Goal: Task Accomplishment & Management: Complete application form

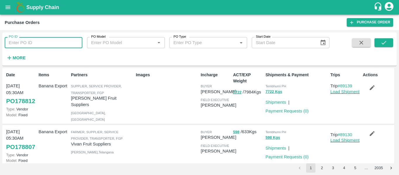
click at [36, 41] on input "PO ID" at bounding box center [44, 42] width 78 height 11
paste input "178259"
type input "178259"
click at [392, 45] on button "submit" at bounding box center [383, 42] width 19 height 9
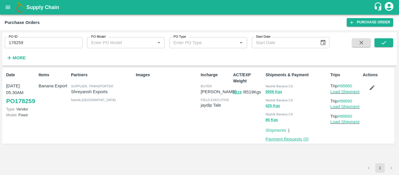
click at [298, 138] on link "Payment Requests ( 0 )" at bounding box center [286, 139] width 43 height 5
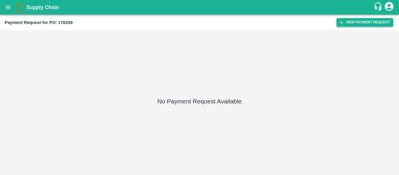
click at [360, 26] on button "New Payment Request" at bounding box center [364, 22] width 57 height 8
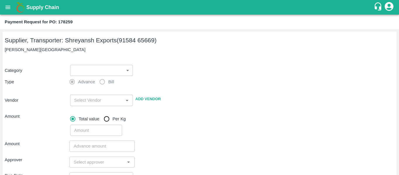
click at [105, 70] on body "Supply Chain Payment Request for PO: 178259 Supplier, Transporter: [PERSON_NAME…" at bounding box center [199, 87] width 399 height 175
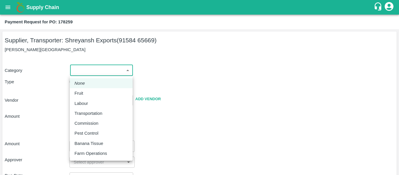
click at [84, 91] on div "Fruit" at bounding box center [80, 93] width 12 height 6
type input "1"
type input "[PERSON_NAME] Exports - 91584 65669(Supplier, Transporter)"
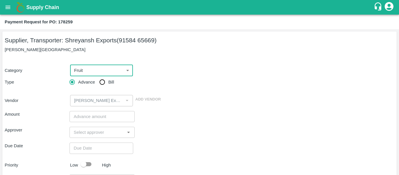
click at [100, 81] on input "Bill" at bounding box center [102, 82] width 12 height 12
radio input "true"
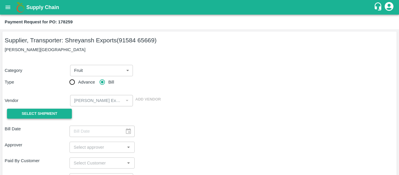
click at [59, 116] on button "Select Shipment" at bounding box center [39, 114] width 65 height 10
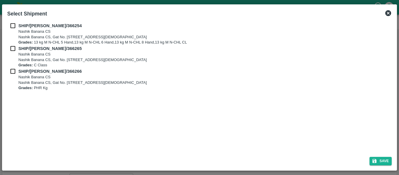
click at [7, 27] on div "SHIP/[PERSON_NAME]/366254 Nashik Banana CS Nashik Banana CS, Gat No. 314/2/1, A…" at bounding box center [199, 86] width 389 height 132
click at [13, 27] on input "checkbox" at bounding box center [12, 25] width 11 height 6
checkbox input "true"
click at [14, 48] on input "checkbox" at bounding box center [12, 48] width 11 height 6
checkbox input "true"
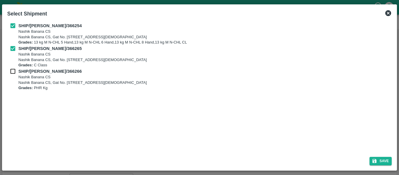
click at [11, 72] on input "checkbox" at bounding box center [12, 71] width 11 height 6
checkbox input "true"
click at [379, 163] on button "Save" at bounding box center [380, 161] width 22 height 8
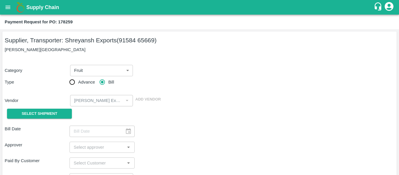
type input "[DATE]"
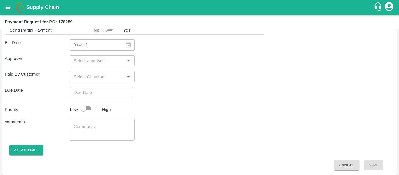
scroll to position [311, 0]
click at [94, 63] on input "input" at bounding box center [97, 61] width 52 height 8
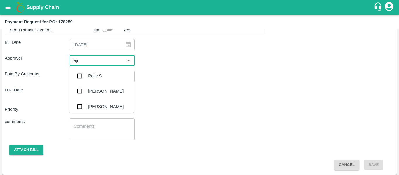
type input "ajit"
click at [96, 74] on div "[PERSON_NAME]" at bounding box center [106, 76] width 36 height 6
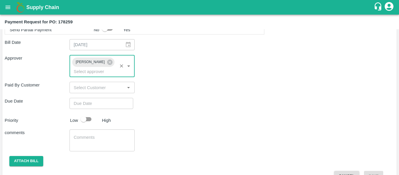
type input "DD/MM/YYYY hh:mm aa"
click at [101, 98] on input "DD/MM/YYYY hh:mm aa" at bounding box center [99, 103] width 60 height 11
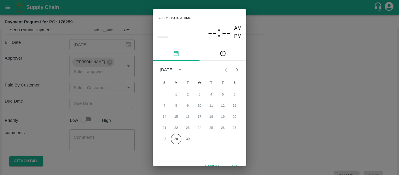
click at [190, 144] on div "28 29 30" at bounding box center [199, 139] width 93 height 11
click at [187, 136] on button "30" at bounding box center [187, 139] width 11 height 11
type input "[DATE] 12:00 AM"
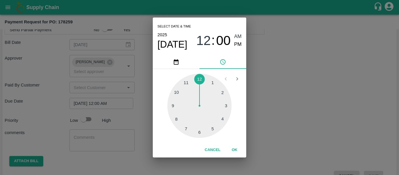
click at [266, 110] on div "Select date & time [DATE] 12 : 00 AM PM 1 2 3 4 5 6 7 8 9 10 11 12 Cancel OK" at bounding box center [199, 87] width 399 height 175
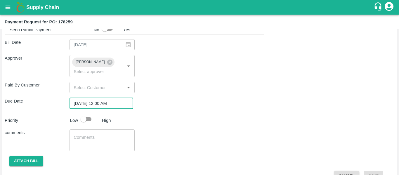
click at [90, 114] on input "checkbox" at bounding box center [83, 119] width 33 height 11
checkbox input "true"
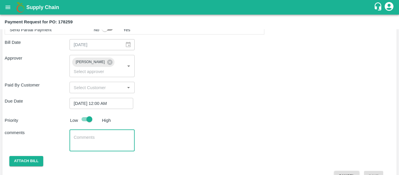
click at [96, 134] on textarea at bounding box center [102, 140] width 57 height 12
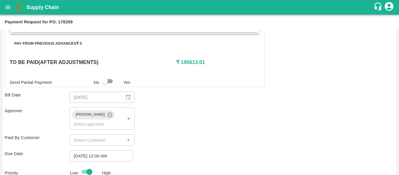
scroll to position [316, 0]
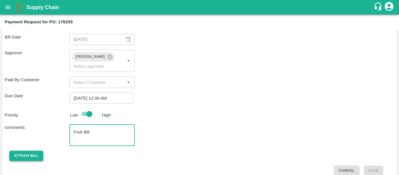
type textarea "Fruit Bill"
click at [10, 151] on button "Attach bill" at bounding box center [26, 156] width 34 height 10
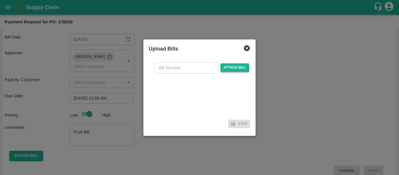
click at [222, 67] on span "Attach bill" at bounding box center [234, 67] width 29 height 8
click at [0, 0] on input "Attach bill" at bounding box center [0, 0] width 0 height 0
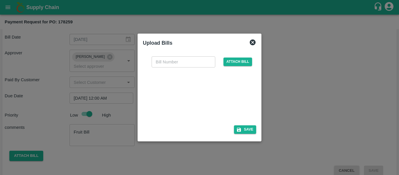
click at [205, 87] on div at bounding box center [198, 94] width 88 height 31
click at [256, 45] on icon at bounding box center [252, 42] width 7 height 7
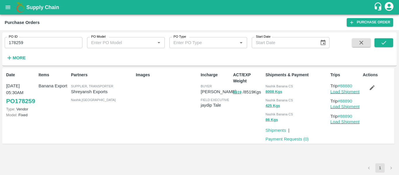
click at [372, 85] on icon "button" at bounding box center [372, 87] width 6 height 6
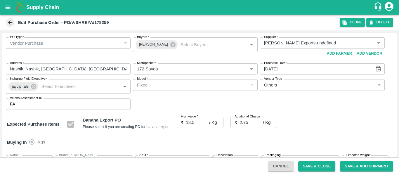
scroll to position [308, 0]
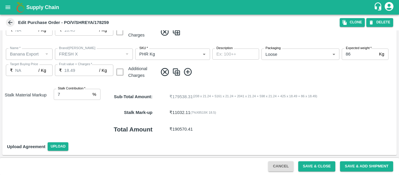
type input "6"
click at [88, 96] on input "6" at bounding box center [72, 94] width 36 height 11
type input "21.25"
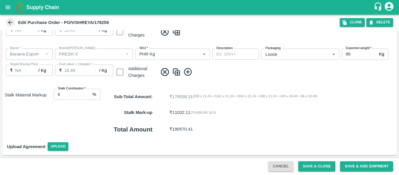
type input "21.25"
type input "18.5"
type input "7"
click at [88, 92] on input "7" at bounding box center [72, 94] width 36 height 11
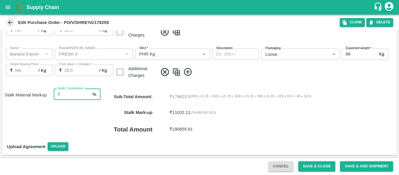
click at [306, 165] on button "Save & Close" at bounding box center [316, 166] width 37 height 10
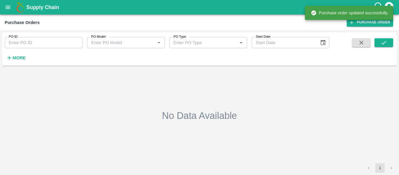
type input "178259"
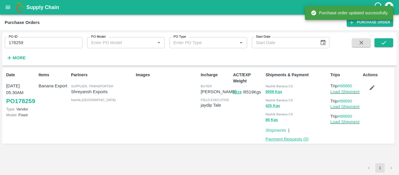
click at [284, 139] on link "Payment Requests ( 0 )" at bounding box center [286, 139] width 43 height 5
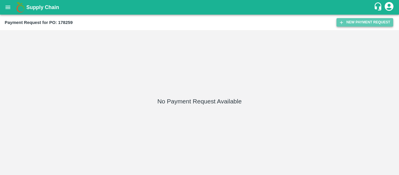
click at [351, 20] on button "New Payment Request" at bounding box center [364, 22] width 57 height 8
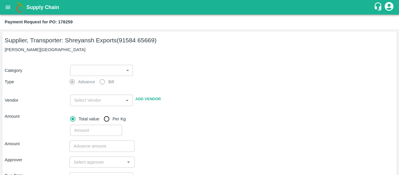
click at [113, 67] on body "Supply Chain Payment Request for PO: 178259 Supplier, Transporter: [PERSON_NAME…" at bounding box center [199, 87] width 399 height 175
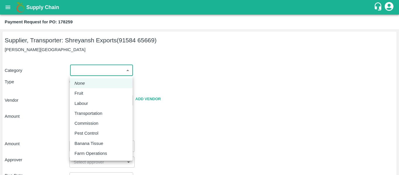
click at [83, 97] on li "Fruit" at bounding box center [101, 93] width 63 height 10
type input "1"
type input "[PERSON_NAME] Exports - 91584 65669(Supplier, Transporter)"
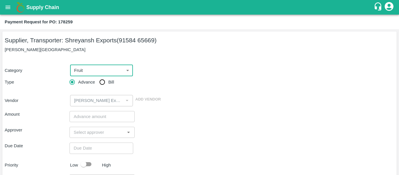
click at [105, 81] on input "Bill" at bounding box center [102, 82] width 12 height 12
radio input "true"
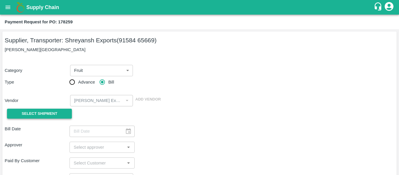
click at [53, 117] on button "Select Shipment" at bounding box center [39, 114] width 65 height 10
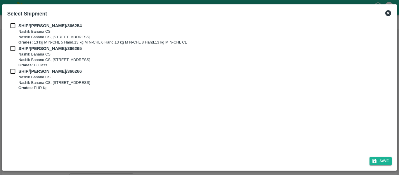
click at [14, 21] on div "SHIP/[PERSON_NAME]/366254 Nashik Banana CS Nashik Banana CS, Gat No. 314/2/1, A…" at bounding box center [199, 86] width 389 height 132
click at [15, 26] on input "checkbox" at bounding box center [12, 25] width 11 height 6
checkbox input "true"
click at [17, 49] on input "checkbox" at bounding box center [12, 48] width 11 height 6
checkbox input "true"
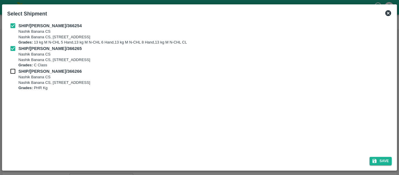
click at [18, 70] on input "checkbox" at bounding box center [12, 71] width 11 height 6
checkbox input "true"
click at [382, 159] on button "Save" at bounding box center [380, 161] width 22 height 8
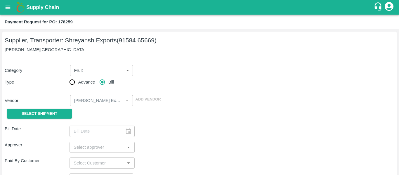
type input "[DATE]"
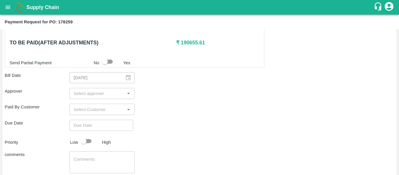
scroll to position [313, 0]
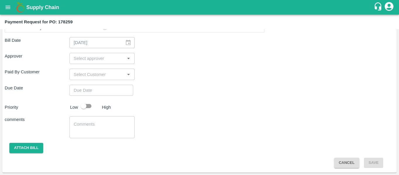
click at [81, 60] on input "input" at bounding box center [97, 59] width 52 height 8
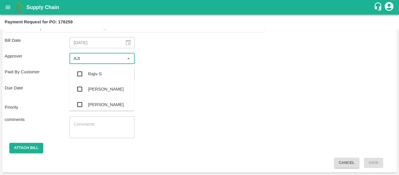
type input "AJIT"
click at [84, 71] on input "checkbox" at bounding box center [80, 74] width 12 height 12
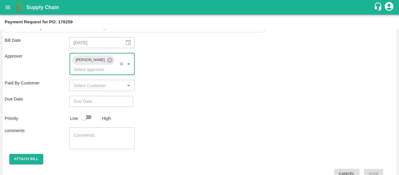
type input "DD/MM/YYYY hh:mm aa"
click at [89, 96] on input "DD/MM/YYYY hh:mm aa" at bounding box center [99, 101] width 60 height 11
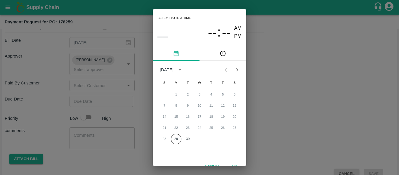
click at [185, 134] on div "28 29 30" at bounding box center [199, 139] width 93 height 11
click at [186, 136] on button "30" at bounding box center [187, 139] width 11 height 11
type input "[DATE] 12:00 AM"
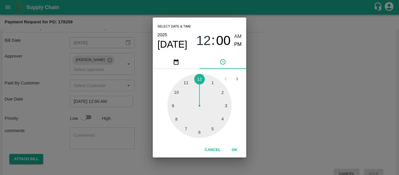
click at [280, 124] on div "Select date & time [DATE] 12 : 00 AM PM 1 2 3 4 5 6 7 8 9 10 11 12 Cancel OK" at bounding box center [199, 87] width 399 height 175
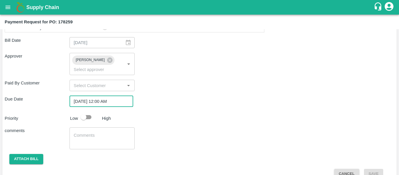
click at [91, 112] on input "checkbox" at bounding box center [83, 117] width 33 height 11
checkbox input "true"
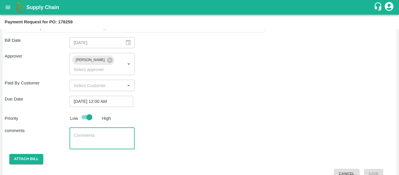
click at [94, 132] on textarea at bounding box center [102, 138] width 57 height 12
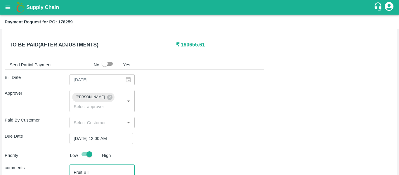
scroll to position [275, 0]
type textarea "Fruit Bill"
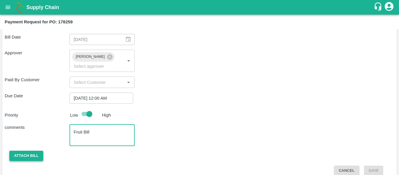
click at [33, 151] on button "Attach bill" at bounding box center [26, 156] width 34 height 10
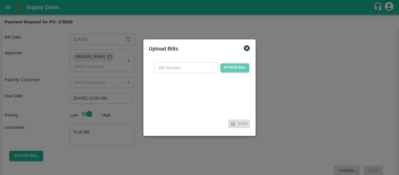
click at [238, 69] on span "Attach bill" at bounding box center [234, 67] width 29 height 8
click at [0, 0] on input "Attach bill" at bounding box center [0, 0] width 0 height 0
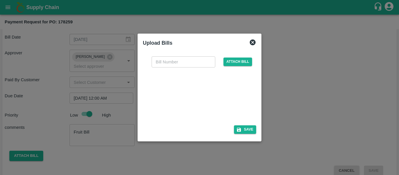
click at [179, 65] on input "text" at bounding box center [183, 61] width 64 height 11
type input "SE/25-26/1569"
click at [198, 89] on div at bounding box center [198, 94] width 88 height 31
click at [249, 128] on button "Save" at bounding box center [245, 129] width 22 height 8
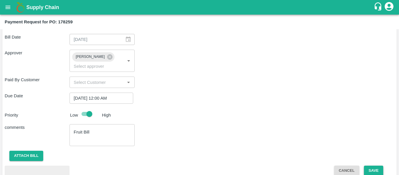
click at [372, 166] on button "Save" at bounding box center [373, 171] width 19 height 10
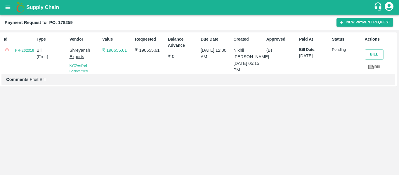
click at [14, 11] on div "Supply Chain" at bounding box center [199, 7] width 399 height 15
click at [11, 10] on icon "open drawer" at bounding box center [8, 7] width 6 height 6
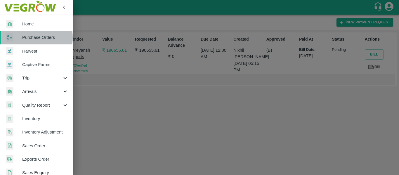
click at [29, 37] on span "Purchase Orders" at bounding box center [45, 37] width 46 height 6
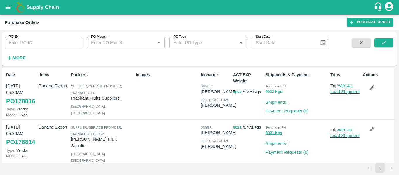
click at [30, 42] on input "PO ID" at bounding box center [44, 42] width 78 height 11
paste input "178264"
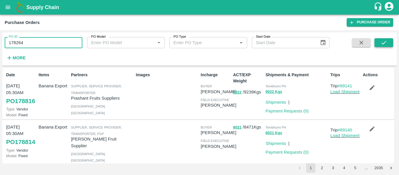
type input "178264"
click at [385, 42] on icon "submit" at bounding box center [383, 42] width 6 height 6
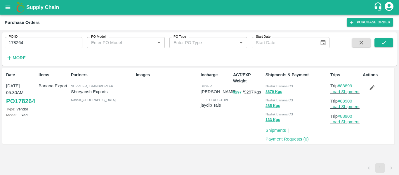
click at [276, 139] on link "Payment Requests ( 0 )" at bounding box center [286, 139] width 43 height 5
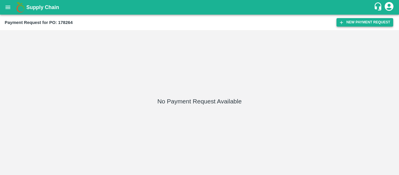
click at [367, 24] on button "New Payment Request" at bounding box center [364, 22] width 57 height 8
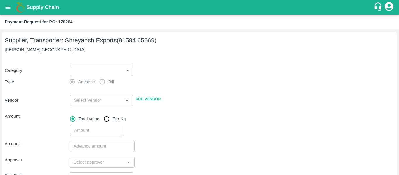
click at [90, 70] on body "Supply Chain Payment Request for PO: 178264 Supplier, Transporter: [PERSON_NAME…" at bounding box center [199, 87] width 399 height 175
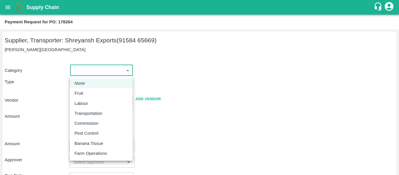
click at [80, 93] on p "Fruit" at bounding box center [78, 93] width 9 height 6
type input "1"
type input "Shreyansh Exports - 91584 65669(Supplier, Transporter)"
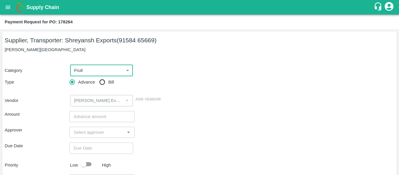
click at [106, 81] on input "Bill" at bounding box center [102, 82] width 12 height 12
radio input "true"
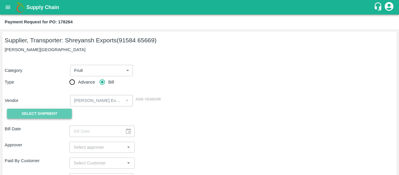
click at [46, 113] on span "Select Shipment" at bounding box center [40, 113] width 36 height 7
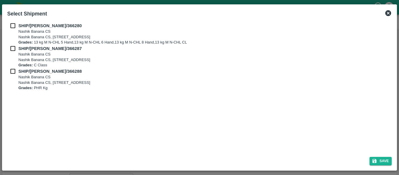
click at [13, 29] on div "SHIP/NASH/366280 Nashik Banana CS Nashik Banana CS, Gat No. 314/2/1, A/p- Mohad…" at bounding box center [199, 33] width 384 height 23
click at [13, 27] on input "checkbox" at bounding box center [12, 25] width 11 height 6
checkbox input "true"
click at [14, 46] on input "checkbox" at bounding box center [12, 48] width 11 height 6
checkbox input "true"
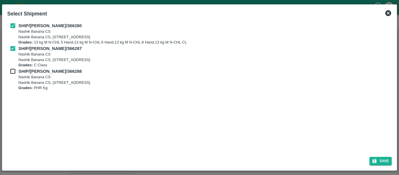
click at [13, 68] on input "checkbox" at bounding box center [12, 71] width 11 height 6
checkbox input "true"
click at [379, 154] on div "Save" at bounding box center [199, 159] width 389 height 15
click at [379, 159] on button "Save" at bounding box center [380, 161] width 22 height 8
type input "[DATE]"
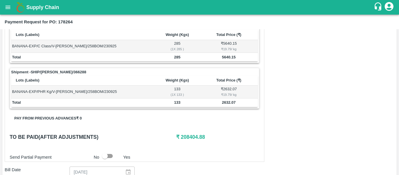
scroll to position [283, 0]
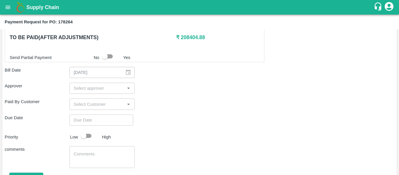
click at [93, 91] on input "input" at bounding box center [97, 88] width 52 height 8
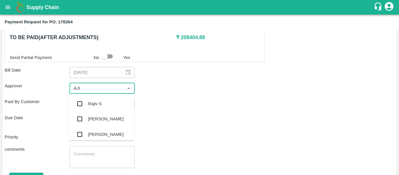
type input "AJIT"
click at [93, 102] on div "[PERSON_NAME]" at bounding box center [106, 103] width 36 height 6
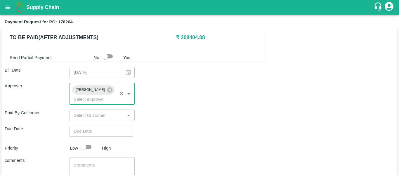
type input "DD/MM/YYYY hh:mm aa"
click at [97, 128] on input "DD/MM/YYYY hh:mm aa" at bounding box center [99, 131] width 60 height 11
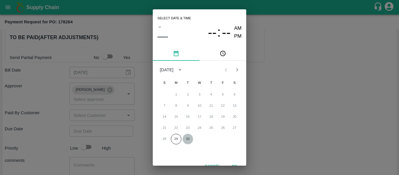
click at [187, 141] on button "30" at bounding box center [187, 139] width 11 height 11
type input "[DATE] 12:00 AM"
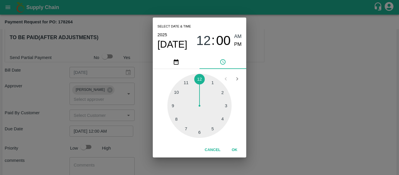
click at [262, 128] on div "Select date & time [DATE] 12 : 00 AM PM 1 2 3 4 5 6 7 8 9 10 11 12 Cancel OK" at bounding box center [199, 87] width 399 height 175
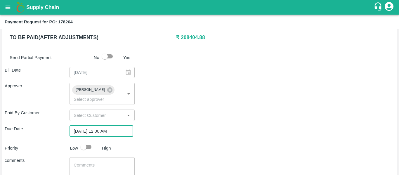
click at [84, 141] on input "checkbox" at bounding box center [83, 146] width 33 height 11
checkbox input "true"
click at [92, 162] on textarea at bounding box center [102, 168] width 57 height 12
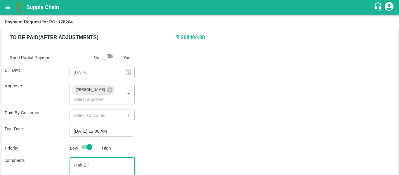
scroll to position [316, 0]
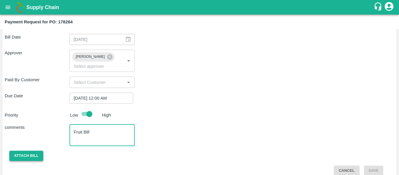
type textarea "Fruit Bill"
click at [22, 151] on button "Attach bill" at bounding box center [26, 156] width 34 height 10
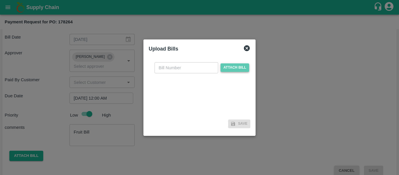
click at [226, 70] on span "Attach bill" at bounding box center [234, 67] width 29 height 8
click at [0, 0] on input "Attach bill" at bounding box center [0, 0] width 0 height 0
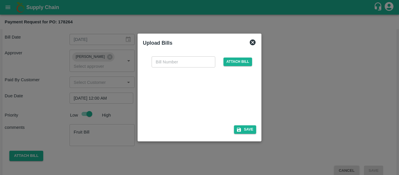
click at [209, 99] on div at bounding box center [198, 94] width 88 height 31
click at [167, 60] on input "text" at bounding box center [183, 61] width 64 height 11
type input "SE/25-26/1570"
click at [248, 126] on button "Save" at bounding box center [245, 129] width 22 height 8
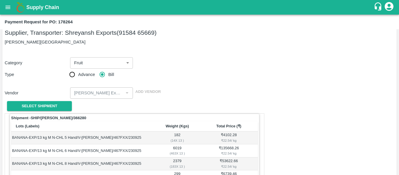
scroll to position [0, 0]
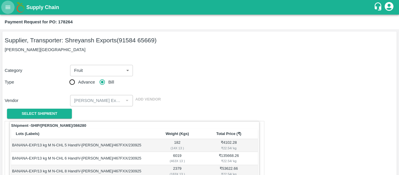
click at [8, 4] on icon "open drawer" at bounding box center [8, 7] width 6 height 6
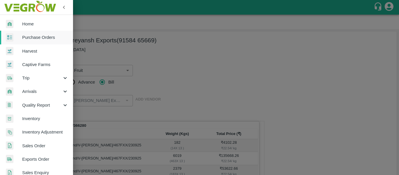
click at [35, 36] on span "Purchase Orders" at bounding box center [45, 37] width 46 height 6
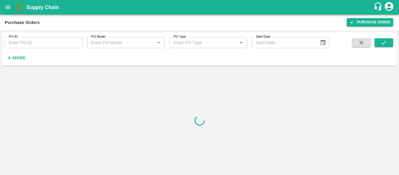
click at [41, 38] on input "PO ID" at bounding box center [44, 42] width 78 height 11
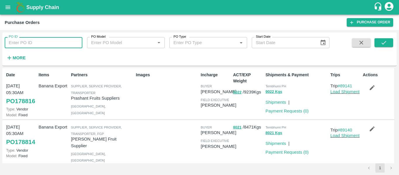
paste input "178264"
type input "178264"
click at [383, 45] on icon "submit" at bounding box center [383, 42] width 6 height 6
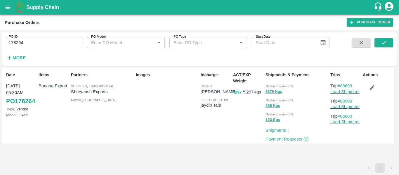
click at [372, 85] on icon "button" at bounding box center [372, 87] width 6 height 6
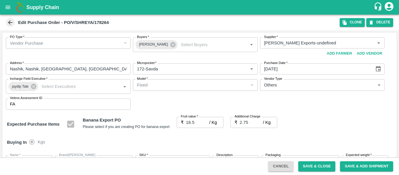
scroll to position [308, 0]
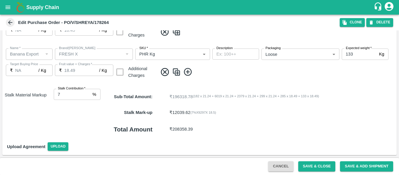
type input "6"
click at [88, 96] on input "6" at bounding box center [72, 94] width 36 height 11
type input "21.25"
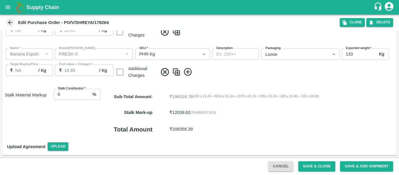
type input "21.25"
type input "18.5"
type input "7"
click at [87, 92] on input "7" at bounding box center [72, 94] width 36 height 11
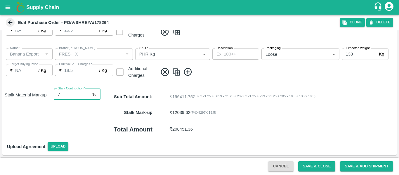
click at [318, 163] on button "Save & Close" at bounding box center [316, 166] width 37 height 10
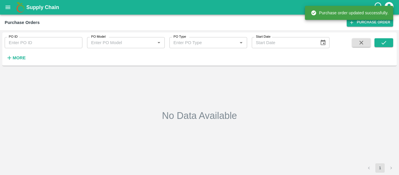
type input "178264"
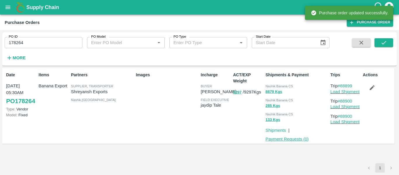
click at [292, 140] on link "Payment Requests ( 0 )" at bounding box center [286, 139] width 43 height 5
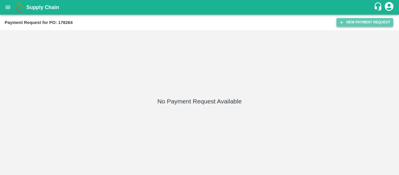
click at [340, 25] on icon "button" at bounding box center [341, 22] width 5 height 5
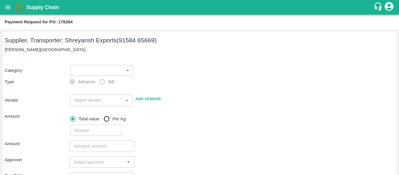
click at [106, 72] on body "Supply Chain Payment Request for PO: 178264 Supplier, Transporter: [PERSON_NAME…" at bounding box center [199, 87] width 399 height 175
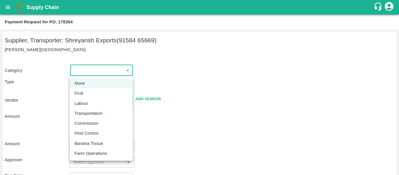
click at [88, 92] on div "Fruit" at bounding box center [100, 93] width 53 height 6
type input "1"
type input "[PERSON_NAME] Exports - 91584 65669(Supplier, Transporter)"
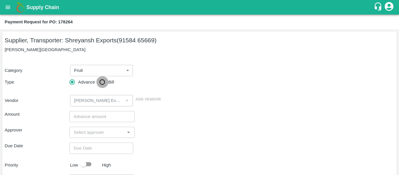
click at [103, 85] on input "Bill" at bounding box center [102, 82] width 12 height 12
radio input "true"
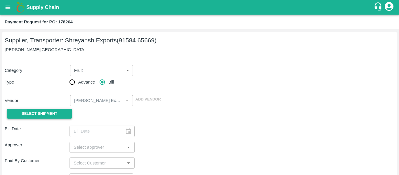
click at [46, 111] on span "Select Shipment" at bounding box center [40, 113] width 36 height 7
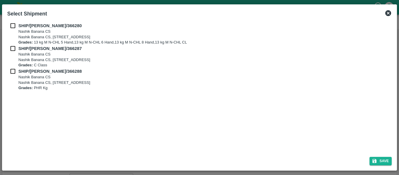
click at [12, 24] on input "checkbox" at bounding box center [12, 25] width 11 height 6
checkbox input "true"
click at [13, 46] on input "checkbox" at bounding box center [12, 48] width 11 height 6
checkbox input "true"
click at [15, 64] on div "SHIP/[PERSON_NAME]/366287 Nashik Banana CS [STREET_ADDRESS] Grades: C Class" at bounding box center [199, 56] width 384 height 23
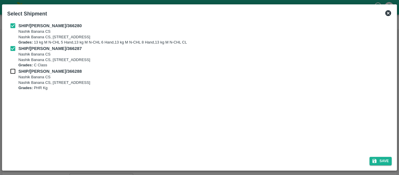
click at [15, 71] on input "checkbox" at bounding box center [12, 71] width 11 height 6
checkbox input "true"
click at [378, 163] on button "Save" at bounding box center [380, 161] width 22 height 8
type input "[DATE]"
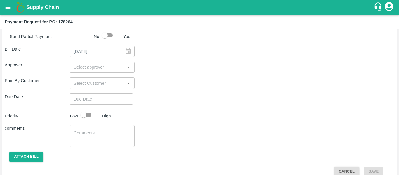
scroll to position [304, 0]
click at [98, 66] on input "input" at bounding box center [97, 67] width 52 height 8
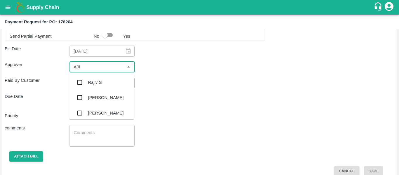
type input "AJIT"
click at [98, 81] on div "[PERSON_NAME]" at bounding box center [106, 82] width 36 height 6
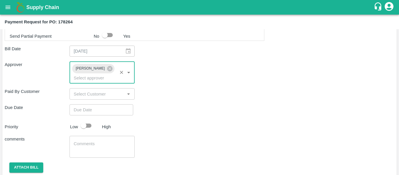
type input "DD/MM/YYYY hh:mm aa"
click at [97, 104] on input "DD/MM/YYYY hh:mm aa" at bounding box center [99, 109] width 60 height 11
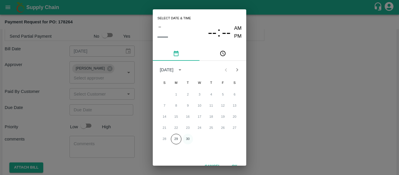
click at [185, 141] on button "30" at bounding box center [187, 139] width 11 height 11
type input "[DATE] 12:00 AM"
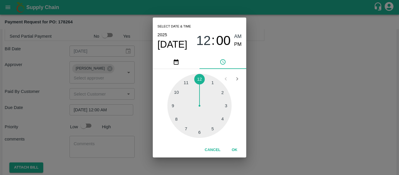
click at [292, 133] on div "Select date & time [DATE] 12 : 00 AM PM 1 2 3 4 5 6 7 8 9 10 11 12 Cancel OK" at bounding box center [199, 87] width 399 height 175
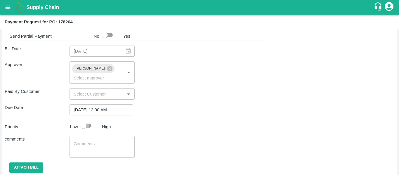
click at [89, 120] on input "checkbox" at bounding box center [83, 125] width 33 height 11
checkbox input "true"
click at [94, 141] on textarea at bounding box center [102, 147] width 57 height 12
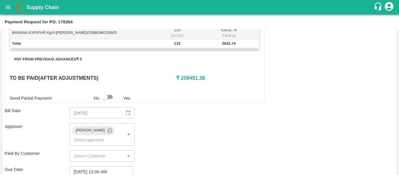
scroll to position [242, 0]
type textarea "Fruit Bill"
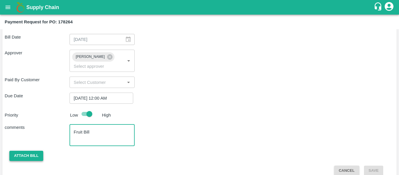
click at [20, 152] on button "Attach bill" at bounding box center [26, 156] width 34 height 10
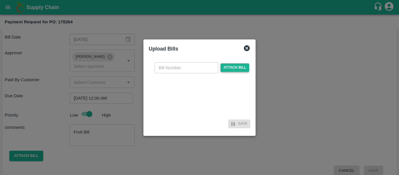
click at [226, 66] on span "Attach bill" at bounding box center [234, 67] width 29 height 8
click at [0, 0] on input "Attach bill" at bounding box center [0, 0] width 0 height 0
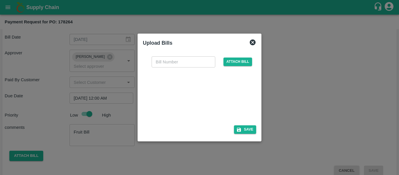
click at [207, 109] on div at bounding box center [198, 94] width 88 height 31
click at [236, 64] on span "Attach bill" at bounding box center [237, 62] width 29 height 8
click at [0, 0] on input "Attach bill" at bounding box center [0, 0] width 0 height 0
click at [189, 88] on div at bounding box center [198, 94] width 88 height 31
click at [159, 65] on input "text" at bounding box center [183, 61] width 64 height 11
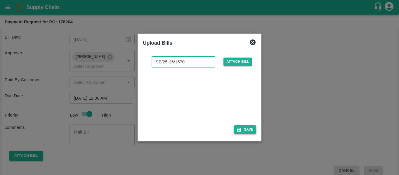
type input "SE/25-26/1570"
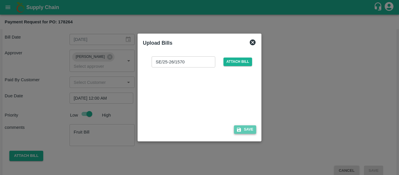
click at [253, 129] on button "Save" at bounding box center [245, 129] width 22 height 8
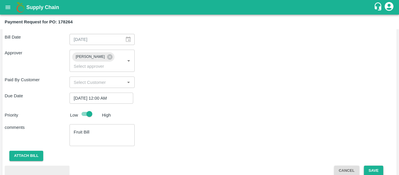
click at [364, 166] on button "Save" at bounding box center [373, 171] width 19 height 10
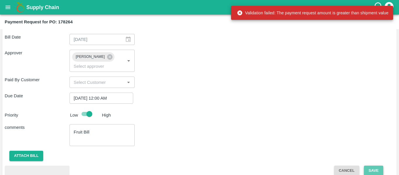
click at [372, 166] on button "Save" at bounding box center [373, 171] width 19 height 10
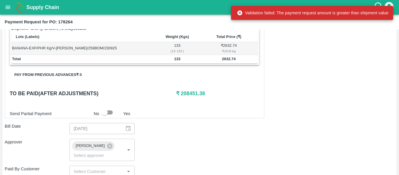
scroll to position [227, 0]
click at [107, 112] on input "checkbox" at bounding box center [104, 112] width 33 height 11
checkbox input "true"
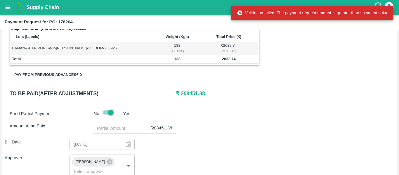
click at [115, 128] on input "number" at bounding box center [122, 128] width 58 height 11
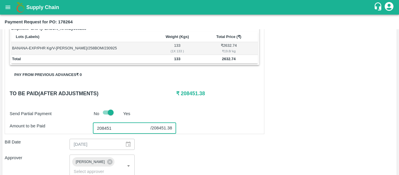
scroll to position [363, 0]
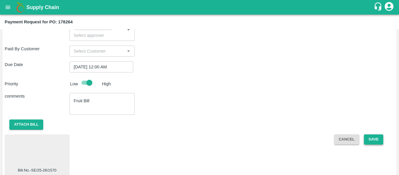
type input "208451"
click at [369, 134] on button "Save" at bounding box center [373, 139] width 19 height 10
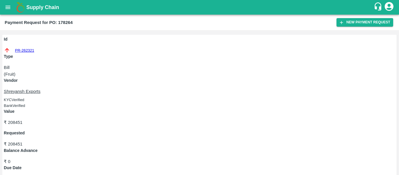
click at [4, 8] on button "open drawer" at bounding box center [7, 7] width 13 height 13
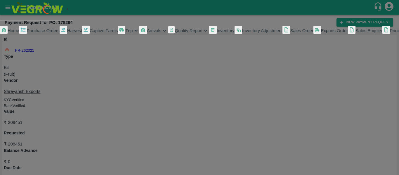
click at [39, 33] on span "Purchase Orders" at bounding box center [43, 30] width 33 height 5
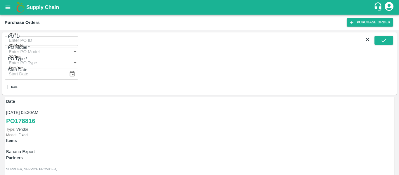
click at [36, 46] on input "PO ID" at bounding box center [42, 40] width 74 height 11
paste input "178263"
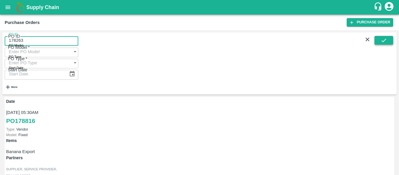
type input "178263"
click at [385, 45] on button "submit" at bounding box center [383, 40] width 19 height 9
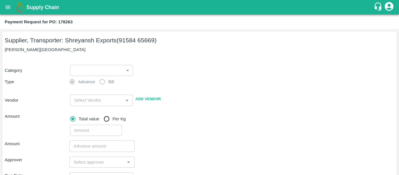
click at [112, 69] on body "Supply Chain Payment Request for PO: 178263 Supplier, Transporter: [PERSON_NAME…" at bounding box center [199, 87] width 399 height 175
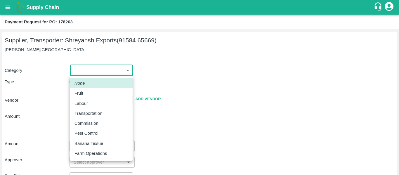
click at [88, 91] on div "Fruit" at bounding box center [100, 93] width 53 height 6
type input "1"
type input "[PERSON_NAME] Exports - 91584 65669(Supplier, Transporter)"
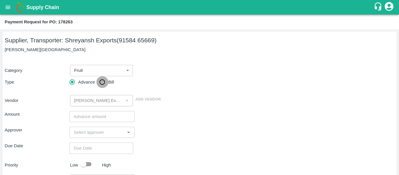
click at [108, 83] on input "Bill" at bounding box center [102, 82] width 12 height 12
radio input "true"
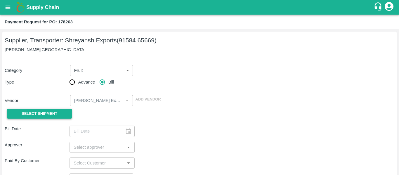
click at [59, 109] on button "Select Shipment" at bounding box center [39, 114] width 65 height 10
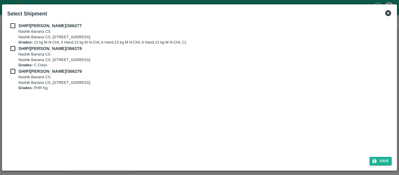
click at [15, 21] on div "SHIP/NASH/366277 Nashik Banana CS Nashik Banana CS, Gat No. 314/2/1, A/p- Mohad…" at bounding box center [199, 86] width 389 height 132
click at [12, 31] on div "SHIP/NASH/366277 Nashik Banana CS Nashik Banana CS, Gat No. 314/2/1, A/p- Mohad…" at bounding box center [199, 33] width 384 height 23
click at [12, 29] on input "checkbox" at bounding box center [12, 25] width 11 height 6
checkbox input "true"
click at [17, 58] on div "SHIP/NASH/366278 Nashik Banana CS Nashik Banana CS, Gat No. 314/2/1, A/p- Mohad…" at bounding box center [199, 56] width 384 height 23
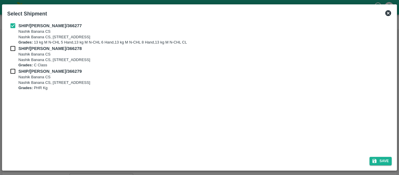
click at [16, 55] on div "SHIP/NASH/366278 Nashik Banana CS Nashik Banana CS, Gat No. 314/2/1, A/p- Mohad…" at bounding box center [199, 56] width 384 height 23
click at [10, 41] on div "SHIP/NASH/366277 Nashik Banana CS Nashik Banana CS, Gat No. 314/2/1, A/p- Mohad…" at bounding box center [199, 33] width 384 height 23
click at [13, 48] on input "checkbox" at bounding box center [12, 48] width 11 height 6
checkbox input "true"
click at [15, 72] on input "checkbox" at bounding box center [12, 71] width 11 height 6
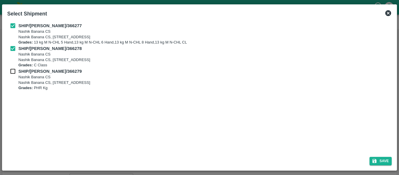
checkbox input "true"
click at [379, 161] on button "Save" at bounding box center [380, 161] width 22 height 8
type input "[DATE]"
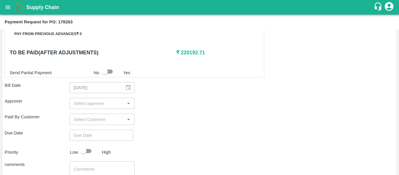
scroll to position [268, 0]
click at [94, 102] on input "input" at bounding box center [97, 103] width 52 height 8
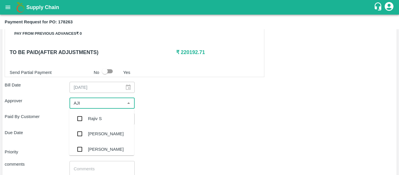
type input "AJIT"
click at [93, 121] on div "[PERSON_NAME]" at bounding box center [106, 118] width 36 height 6
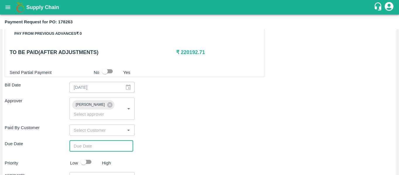
type input "DD/MM/YYYY hh:mm aa"
click at [97, 140] on input "DD/MM/YYYY hh:mm aa" at bounding box center [99, 145] width 60 height 11
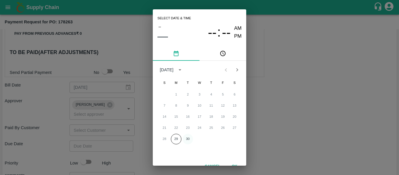
click at [187, 136] on button "30" at bounding box center [187, 139] width 11 height 11
type input "[DATE] 12:00 AM"
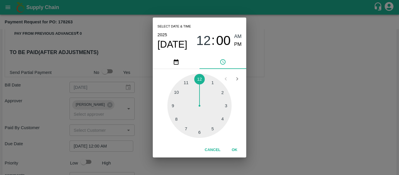
click at [291, 128] on div "Select date & time [DATE] 12 : 00 AM PM 1 2 3 4 5 6 7 8 9 10 11 12 Cancel OK" at bounding box center [199, 87] width 399 height 175
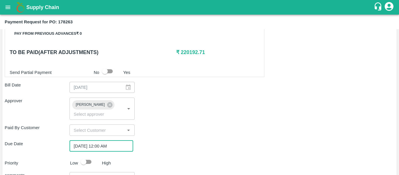
click at [87, 156] on input "checkbox" at bounding box center [83, 161] width 33 height 11
checkbox input "true"
click at [182, 104] on div "Approver Ajit Otari ​" at bounding box center [199, 108] width 389 height 22
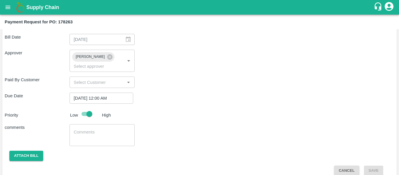
click at [93, 129] on textarea at bounding box center [102, 135] width 57 height 12
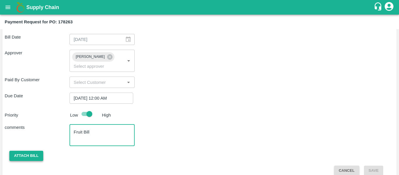
type textarea "Fruit Bill"
click at [36, 151] on button "Attach bill" at bounding box center [26, 156] width 34 height 10
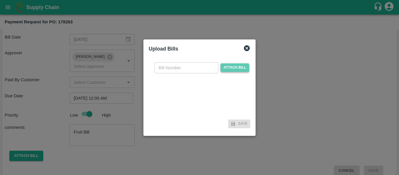
click at [224, 67] on span "Attach bill" at bounding box center [234, 67] width 29 height 8
click at [0, 0] on input "Attach bill" at bounding box center [0, 0] width 0 height 0
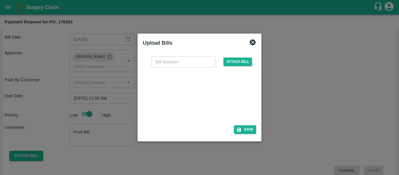
click at [197, 109] on div at bounding box center [198, 94] width 88 height 31
click at [251, 44] on icon at bounding box center [253, 42] width 6 height 6
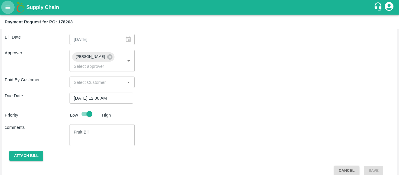
click at [11, 6] on icon "open drawer" at bounding box center [8, 7] width 6 height 6
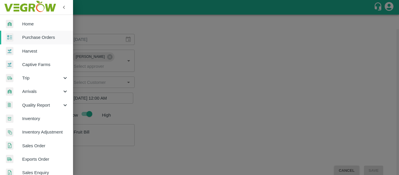
click at [40, 38] on span "Purchase Orders" at bounding box center [45, 37] width 46 height 6
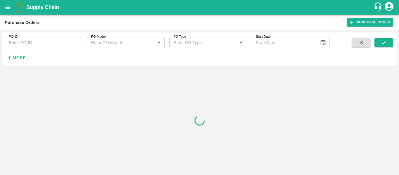
click at [47, 50] on div "PO ID PO ID PO Model PO Model   * PO Type PO Type   * Start Date Start Date More" at bounding box center [164, 47] width 329 height 30
click at [36, 43] on input "PO ID" at bounding box center [44, 42] width 78 height 11
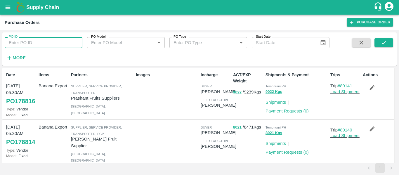
paste input "178263"
type input "178263"
click at [385, 45] on icon "submit" at bounding box center [383, 42] width 6 height 6
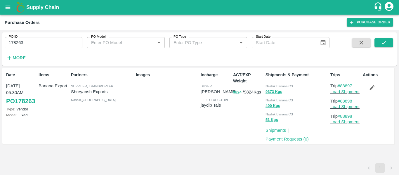
click at [372, 90] on icon "button" at bounding box center [372, 87] width 6 height 6
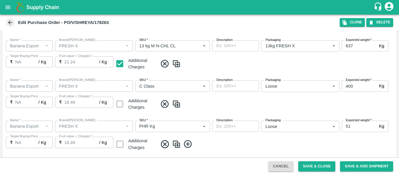
scroll to position [308, 0]
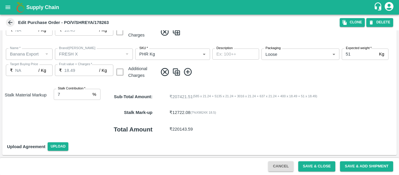
type input "6"
click at [87, 96] on input "6" at bounding box center [72, 94] width 36 height 11
type input "21.25"
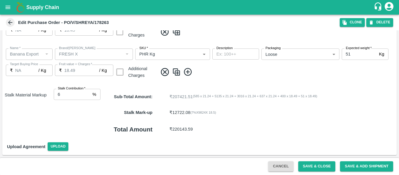
type input "21.25"
type input "18.5"
type input "7"
click at [89, 93] on input "7" at bounding box center [72, 94] width 36 height 11
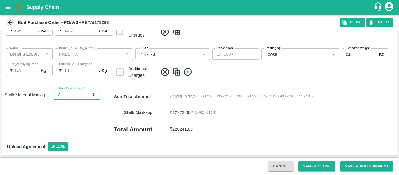
click at [325, 169] on button "Save & Close" at bounding box center [316, 166] width 37 height 10
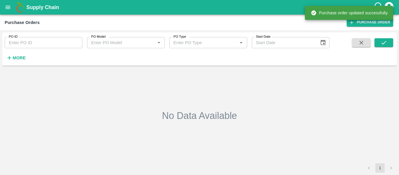
type input "178263"
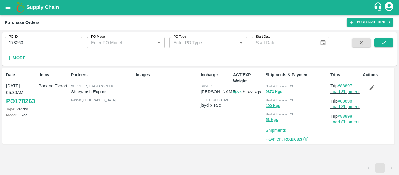
click at [290, 140] on link "Payment Requests ( 0 )" at bounding box center [286, 139] width 43 height 5
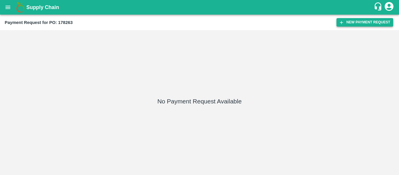
click at [365, 22] on button "New Payment Request" at bounding box center [364, 22] width 57 height 8
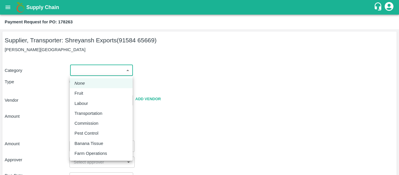
click at [94, 68] on body "Supply Chain Payment Request for PO: 178263 Supplier, Transporter: [PERSON_NAME…" at bounding box center [199, 87] width 399 height 175
click at [80, 92] on p "Fruit" at bounding box center [78, 93] width 9 height 6
type input "1"
type input "[PERSON_NAME] Exports - 91584 65669(Supplier, Transporter)"
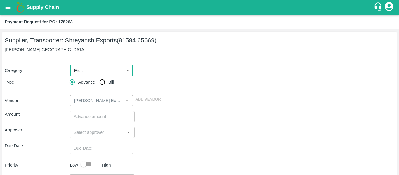
click at [102, 83] on input "Bill" at bounding box center [102, 82] width 12 height 12
radio input "true"
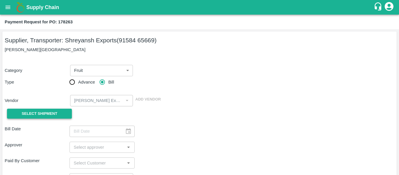
click at [57, 112] on span "Select Shipment" at bounding box center [40, 113] width 36 height 7
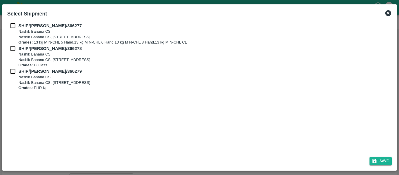
click at [17, 26] on input "checkbox" at bounding box center [12, 25] width 11 height 6
checkbox input "true"
click at [16, 47] on input "checkbox" at bounding box center [12, 48] width 11 height 6
checkbox input "true"
click at [14, 77] on div "SHIP/[PERSON_NAME]/366279 [STREET_ADDRESS] Grades: PHR Kg" at bounding box center [199, 79] width 384 height 23
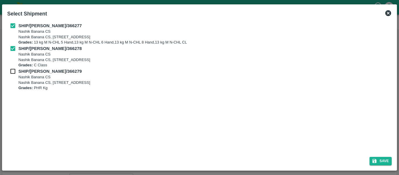
click at [15, 74] on input "checkbox" at bounding box center [12, 71] width 11 height 6
checkbox input "true"
click at [384, 159] on button "Save" at bounding box center [380, 161] width 22 height 8
type input "[DATE]"
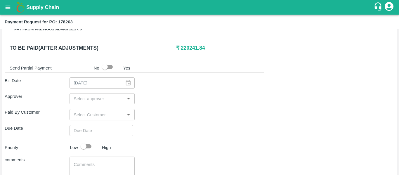
scroll to position [272, 0]
click at [92, 98] on input "input" at bounding box center [97, 99] width 52 height 8
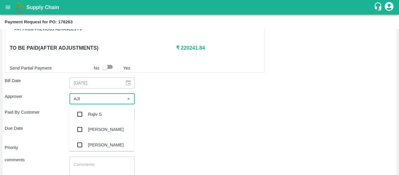
type input "AJIT"
click at [93, 116] on div "[PERSON_NAME]" at bounding box center [106, 114] width 36 height 6
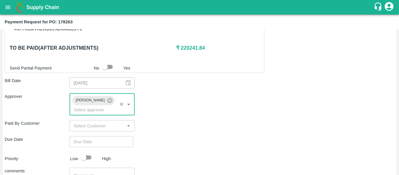
type input "DD/MM/YYYY hh:mm aa"
click at [96, 138] on input "DD/MM/YYYY hh:mm aa" at bounding box center [99, 141] width 60 height 11
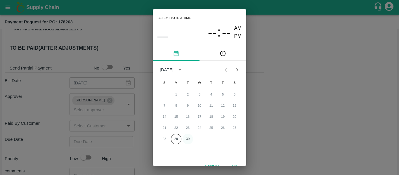
click at [187, 136] on button "30" at bounding box center [187, 139] width 11 height 11
type input "[DATE] 12:00 AM"
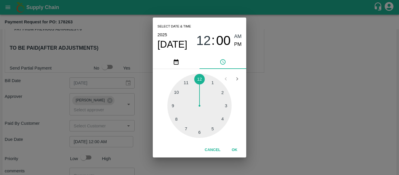
click at [267, 130] on div "Select date & time [DATE] 12 : 00 AM PM 1 2 3 4 5 6 7 8 9 10 11 12 Cancel OK" at bounding box center [199, 87] width 399 height 175
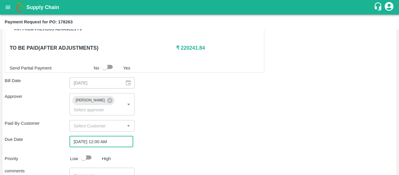
click at [89, 152] on input "checkbox" at bounding box center [83, 157] width 33 height 11
checkbox input "true"
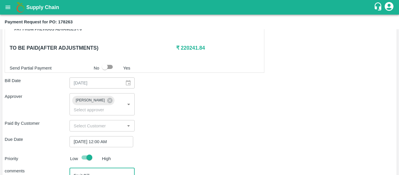
scroll to position [316, 0]
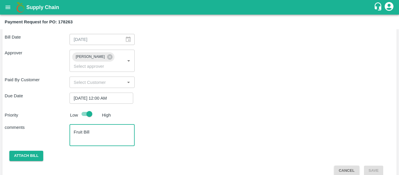
type textarea "Fruit Bill"
click at [34, 151] on button "Attach bill" at bounding box center [26, 156] width 34 height 10
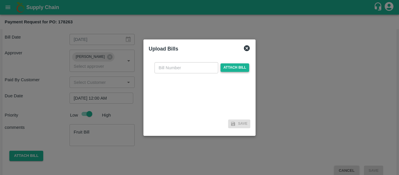
click at [231, 71] on span "Attach bill" at bounding box center [234, 67] width 29 height 8
click at [0, 0] on input "Attach bill" at bounding box center [0, 0] width 0 height 0
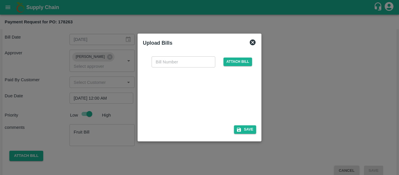
click at [176, 56] on input "text" at bounding box center [183, 61] width 64 height 11
type input "SE/25-26/1571"
click at [240, 127] on icon "button" at bounding box center [238, 129] width 5 height 5
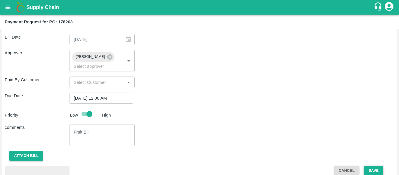
click at [373, 166] on button "Save" at bounding box center [373, 171] width 19 height 10
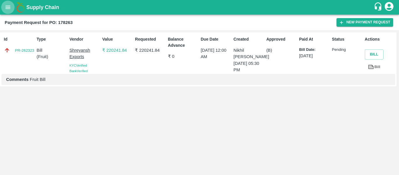
click at [8, 5] on icon "open drawer" at bounding box center [8, 7] width 6 height 6
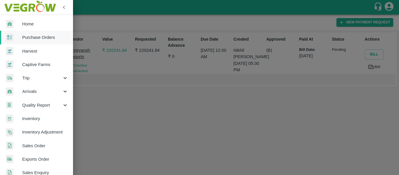
click at [38, 35] on span "Purchase Orders" at bounding box center [45, 37] width 46 height 6
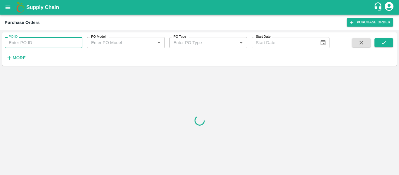
click at [48, 41] on input "PO ID" at bounding box center [44, 42] width 78 height 11
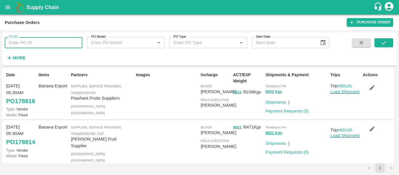
paste input "178261"
type input "178261"
click at [387, 43] on button "submit" at bounding box center [383, 42] width 19 height 9
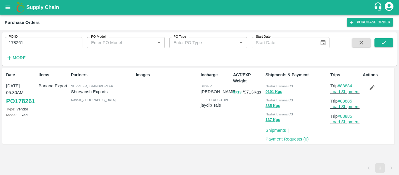
click at [304, 138] on link "Payment Requests ( 0 )" at bounding box center [286, 139] width 43 height 5
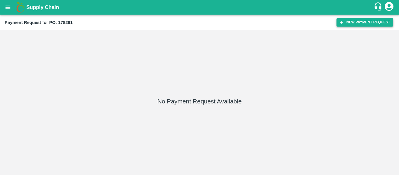
click at [359, 24] on button "New Payment Request" at bounding box center [364, 22] width 57 height 8
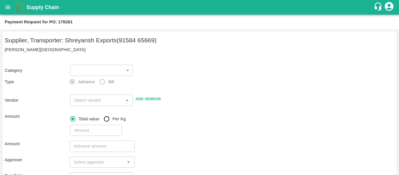
click at [84, 66] on body "Supply Chain Payment Request for PO: 178261 Supplier, Transporter: [PERSON_NAME…" at bounding box center [199, 87] width 399 height 175
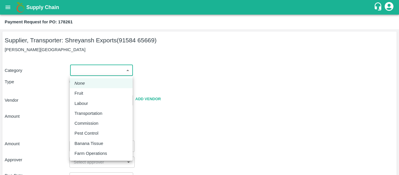
click at [90, 90] on div "Fruit" at bounding box center [100, 93] width 53 height 6
type input "1"
type input "[PERSON_NAME] Exports - 91584 65669(Supplier, Transporter)"
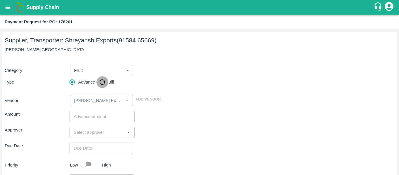
click at [98, 87] on input "Bill" at bounding box center [102, 82] width 12 height 12
radio input "true"
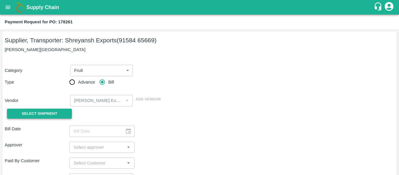
click at [51, 113] on span "Select Shipment" at bounding box center [40, 113] width 36 height 7
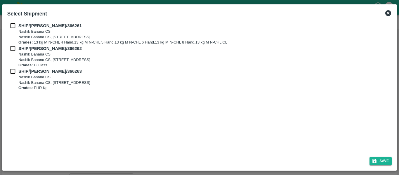
click at [12, 24] on input "checkbox" at bounding box center [12, 25] width 11 height 6
checkbox input "true"
click at [13, 48] on input "checkbox" at bounding box center [12, 48] width 11 height 6
checkbox input "true"
click at [13, 69] on input "checkbox" at bounding box center [12, 71] width 11 height 6
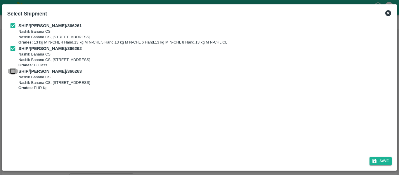
checkbox input "true"
click at [381, 165] on button "Save" at bounding box center [380, 161] width 22 height 8
type input "[DATE]"
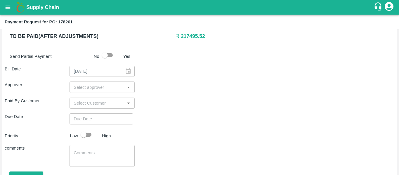
scroll to position [298, 0]
click at [85, 84] on input "input" at bounding box center [97, 86] width 52 height 8
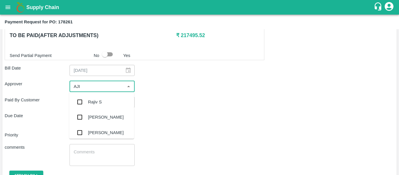
type input "AJIT"
click at [88, 95] on div "[PERSON_NAME]" at bounding box center [101, 101] width 65 height 15
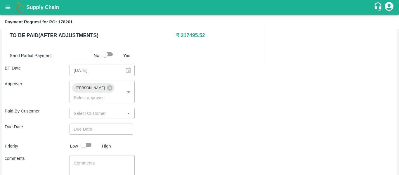
click at [96, 139] on div at bounding box center [89, 144] width 22 height 11
type input "DD/MM/YYYY hh:mm aa"
click at [86, 123] on input "DD/MM/YYYY hh:mm aa" at bounding box center [99, 128] width 60 height 11
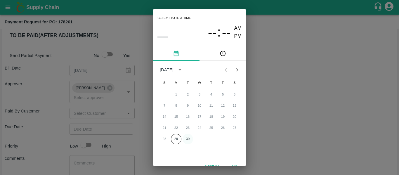
click at [186, 137] on button "30" at bounding box center [187, 139] width 11 height 11
type input "[DATE] 12:00 AM"
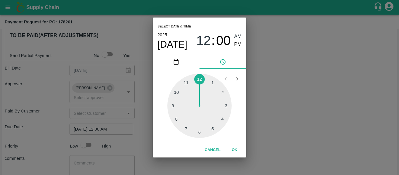
click at [288, 125] on div "Select date & time [DATE] 12 : 00 AM PM 1 2 3 4 5 6 7 8 9 10 11 12 Cancel OK" at bounding box center [199, 87] width 399 height 175
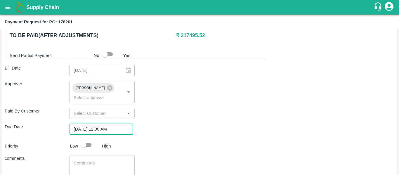
click at [88, 139] on input "checkbox" at bounding box center [83, 144] width 33 height 11
checkbox input "true"
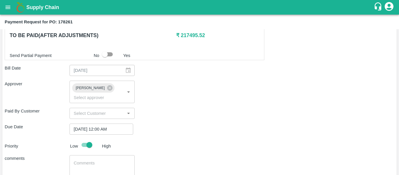
click at [96, 163] on textarea at bounding box center [102, 166] width 57 height 12
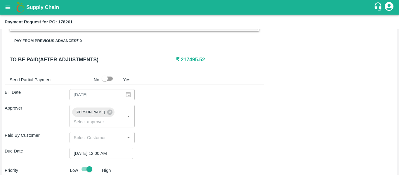
scroll to position [329, 0]
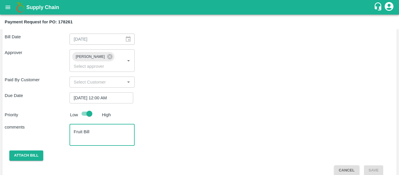
type textarea "Fruit Bill"
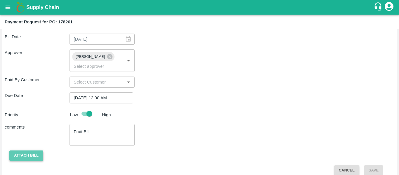
click at [34, 150] on button "Attach bill" at bounding box center [26, 155] width 34 height 10
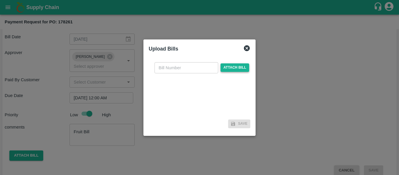
click at [229, 69] on span "Attach bill" at bounding box center [234, 67] width 29 height 8
click at [0, 0] on input "Attach bill" at bounding box center [0, 0] width 0 height 0
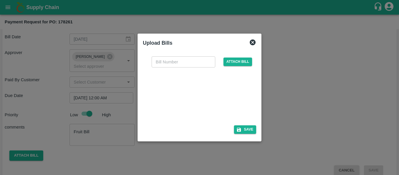
click at [197, 91] on div at bounding box center [198, 94] width 88 height 31
click at [252, 44] on icon at bounding box center [253, 42] width 6 height 6
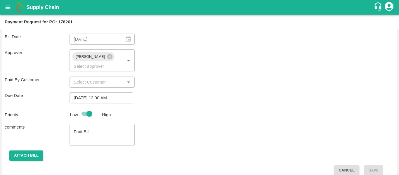
click at [3, 10] on button "open drawer" at bounding box center [7, 7] width 13 height 13
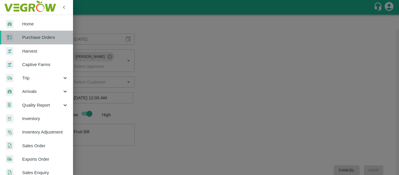
click at [39, 36] on span "Purchase Orders" at bounding box center [45, 37] width 46 height 6
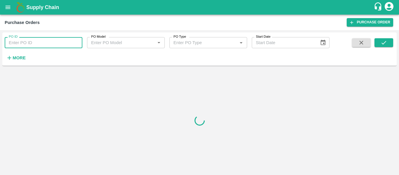
click at [48, 38] on input "PO ID" at bounding box center [44, 42] width 78 height 11
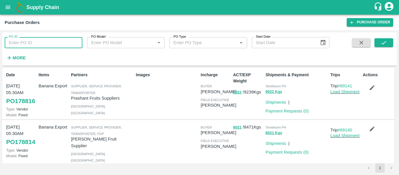
paste input "178261"
type input "178261"
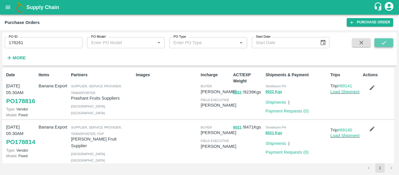
click at [387, 44] on button "submit" at bounding box center [383, 42] width 19 height 9
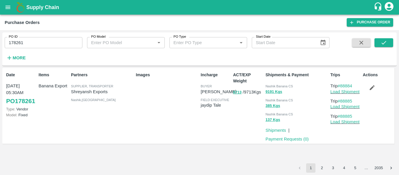
click at [370, 83] on button "button" at bounding box center [372, 88] width 19 height 10
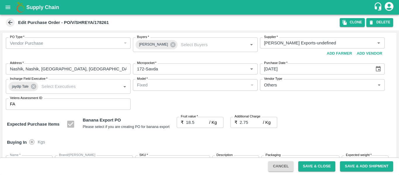
scroll to position [346, 0]
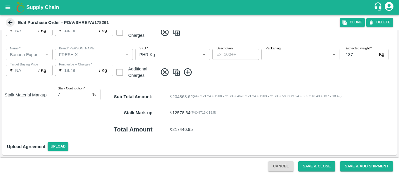
type input "6"
click at [87, 95] on input "6" at bounding box center [72, 94] width 36 height 11
type input "21.25"
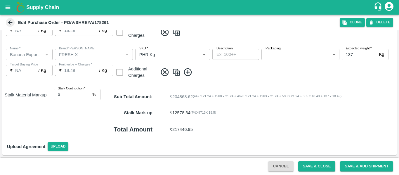
type input "21.25"
type input "18.5"
type input "7"
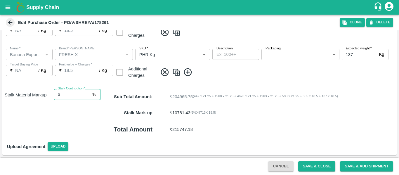
click at [88, 92] on input "7" at bounding box center [72, 94] width 36 height 11
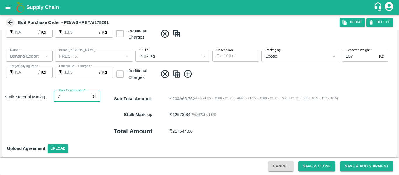
scroll to position [348, 0]
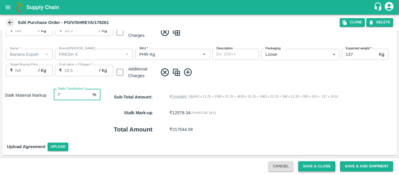
click at [314, 170] on button "Save & Close" at bounding box center [316, 166] width 37 height 10
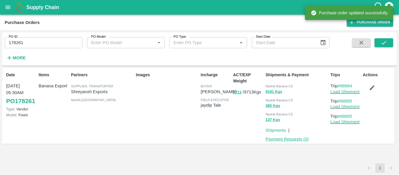
click at [292, 140] on link "Payment Requests ( 0 )" at bounding box center [286, 139] width 43 height 5
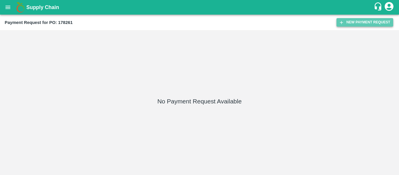
click at [363, 19] on button "New Payment Request" at bounding box center [364, 22] width 57 height 8
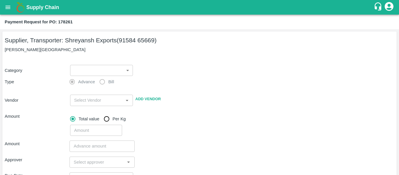
click at [98, 72] on body "Supply Chain Payment Request for PO: 178261 Supplier, Transporter: [PERSON_NAME…" at bounding box center [199, 87] width 399 height 175
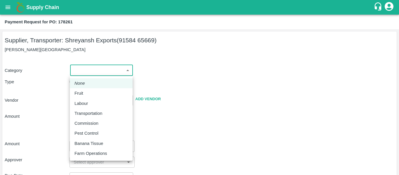
click at [82, 94] on p "Fruit" at bounding box center [78, 93] width 9 height 6
type input "1"
type input "[PERSON_NAME] Exports - 91584 65669(Supplier, Transporter)"
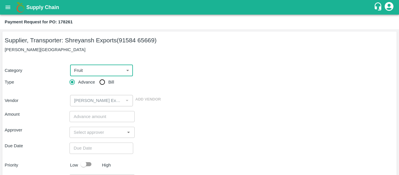
click at [105, 84] on input "Bill" at bounding box center [102, 82] width 12 height 12
radio input "true"
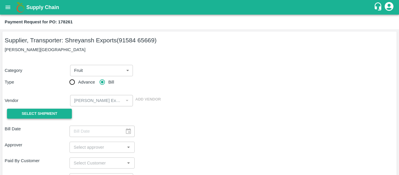
click at [58, 118] on button "Select Shipment" at bounding box center [39, 114] width 65 height 10
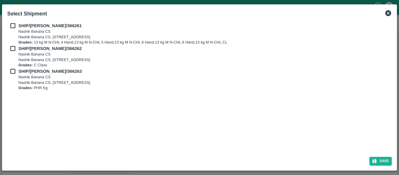
click at [15, 35] on div "SHIP/[PERSON_NAME]/366261 Nashik Banana CS Nashik Banana CS, Gat No. 314/2/1, A…" at bounding box center [199, 33] width 384 height 23
click at [12, 27] on input "checkbox" at bounding box center [12, 25] width 11 height 6
checkbox input "true"
click at [14, 48] on input "checkbox" at bounding box center [12, 48] width 11 height 6
checkbox input "true"
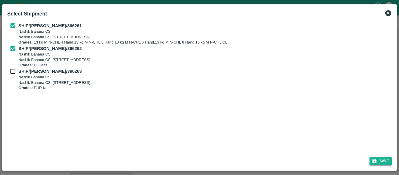
click at [14, 74] on input "checkbox" at bounding box center [12, 71] width 11 height 6
checkbox input "true"
click at [382, 162] on button "Save" at bounding box center [380, 161] width 22 height 8
type input "[DATE]"
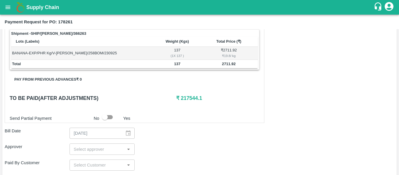
scroll to position [236, 0]
click at [97, 151] on input "input" at bounding box center [97, 148] width 52 height 8
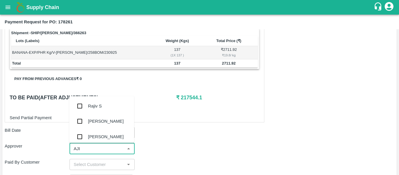
type input "AJIT"
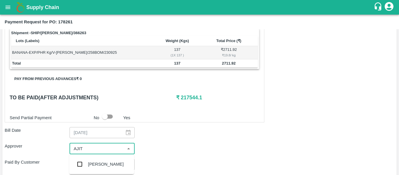
click at [100, 166] on div "[PERSON_NAME]" at bounding box center [106, 164] width 36 height 6
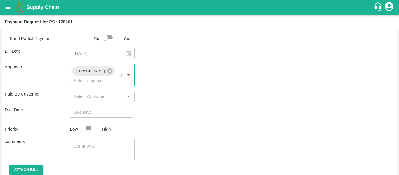
scroll to position [315, 0]
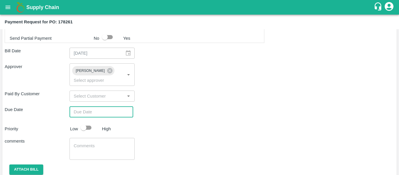
type input "DD/MM/YYYY hh:mm aa"
click at [93, 106] on input "DD/MM/YYYY hh:mm aa" at bounding box center [99, 111] width 60 height 11
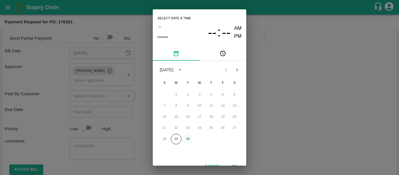
click at [192, 139] on button "30" at bounding box center [187, 139] width 11 height 11
type input "[DATE] 12:00 AM"
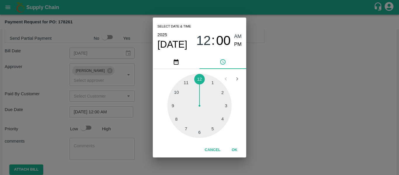
click at [295, 114] on div "Select date & time [DATE] 12 : 00 AM PM 1 2 3 4 5 6 7 8 9 10 11 12 Cancel OK" at bounding box center [199, 87] width 399 height 175
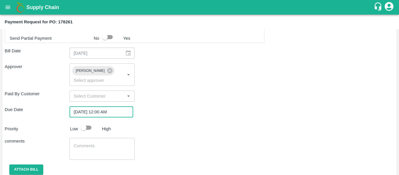
click at [92, 122] on input "checkbox" at bounding box center [83, 127] width 33 height 11
checkbox input "true"
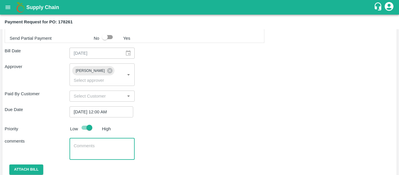
click at [99, 144] on textarea at bounding box center [102, 149] width 57 height 12
type textarea "Fruit Bill"
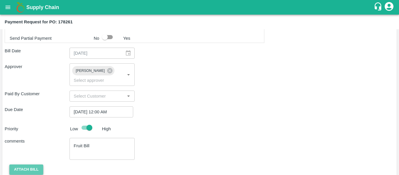
click at [36, 165] on button "Attach bill" at bounding box center [26, 169] width 34 height 10
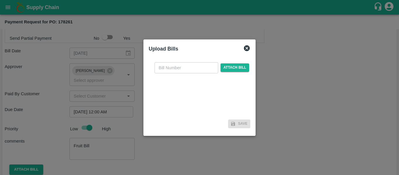
click at [232, 60] on div "​ Attach bill" at bounding box center [200, 88] width 102 height 60
click at [232, 65] on span "Attach bill" at bounding box center [234, 67] width 29 height 8
click at [0, 0] on input "Attach bill" at bounding box center [0, 0] width 0 height 0
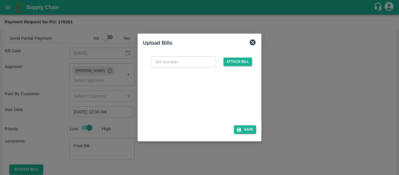
click at [182, 94] on div at bounding box center [198, 94] width 88 height 31
click at [168, 60] on input "text" at bounding box center [183, 61] width 64 height 11
type input "SE/25-26/1572"
click at [250, 134] on button "Save" at bounding box center [245, 129] width 22 height 8
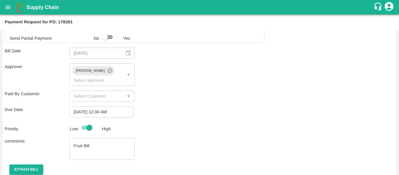
scroll to position [360, 0]
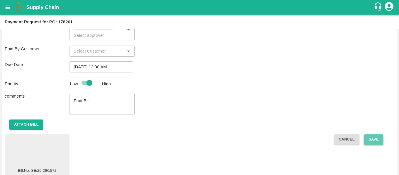
click at [370, 134] on button "Save" at bounding box center [373, 139] width 19 height 10
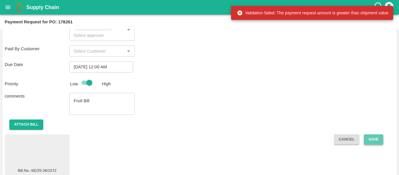
click at [370, 134] on button "Save" at bounding box center [373, 139] width 19 height 10
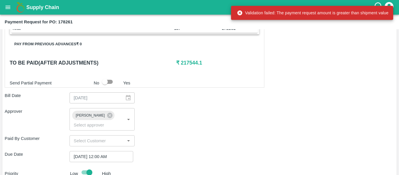
scroll to position [262, 0]
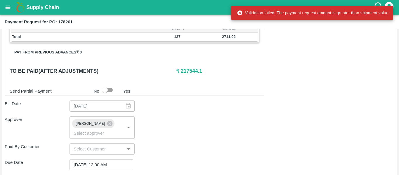
click at [111, 90] on input "checkbox" at bounding box center [104, 89] width 33 height 11
checkbox input "true"
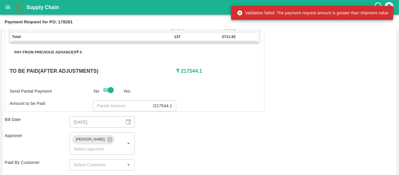
click at [113, 102] on input "number" at bounding box center [123, 105] width 60 height 11
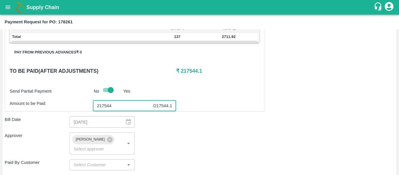
scroll to position [376, 0]
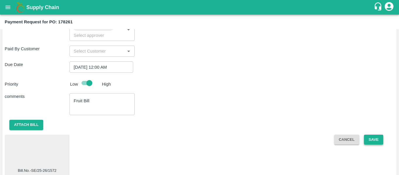
type input "217544"
click at [366, 135] on button "Save" at bounding box center [373, 140] width 19 height 10
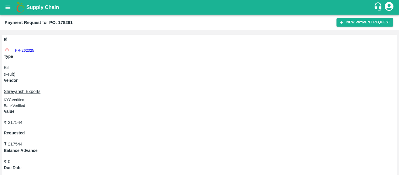
click at [6, 8] on icon "open drawer" at bounding box center [8, 7] width 6 height 6
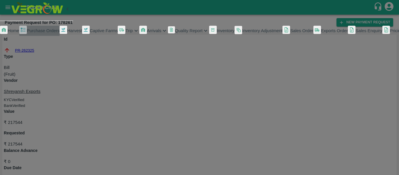
click at [40, 34] on link "Purchase Orders" at bounding box center [39, 31] width 40 height 10
